Goal: Use online tool/utility: Utilize a website feature to perform a specific function

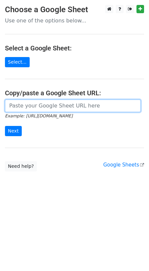
click at [43, 107] on input "url" at bounding box center [73, 106] width 136 height 13
paste input "[URL][DOMAIN_NAME]"
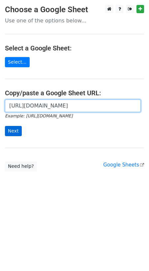
type input "[URL][DOMAIN_NAME]"
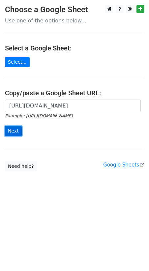
click at [16, 132] on input "Next" at bounding box center [13, 131] width 17 height 10
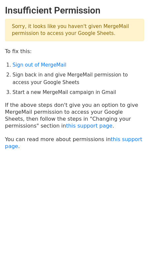
click at [85, 89] on li "Start a new MergeMail campaign in Gmail" at bounding box center [79, 93] width 132 height 8
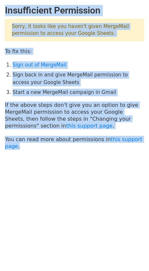
drag, startPoint x: 6, startPoint y: 10, endPoint x: 57, endPoint y: 153, distance: 152.1
click at [57, 153] on body "Insufficient Permission Sorry, it looks like you haven't given MergeMail permis…" at bounding box center [74, 94] width 149 height 178
copy main "Insufficient Permission Sorry, it looks like you haven't given MergeMail permis…"
